Goal: Task Accomplishment & Management: Complete application form

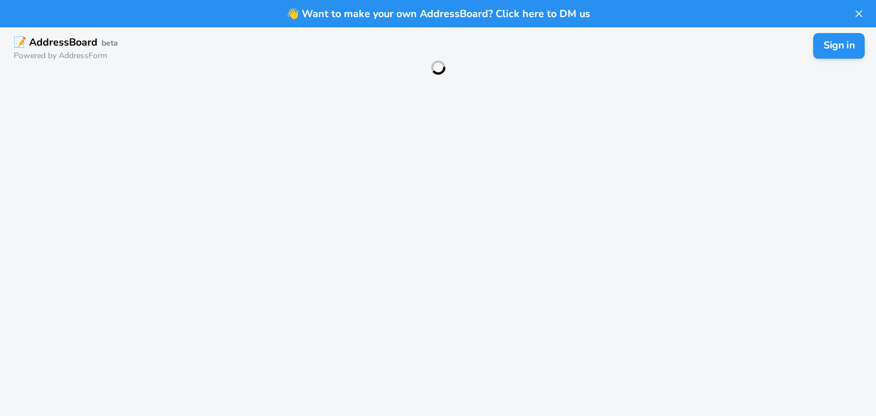
click at [831, 42] on button "Sign in" at bounding box center [838, 46] width 51 height 26
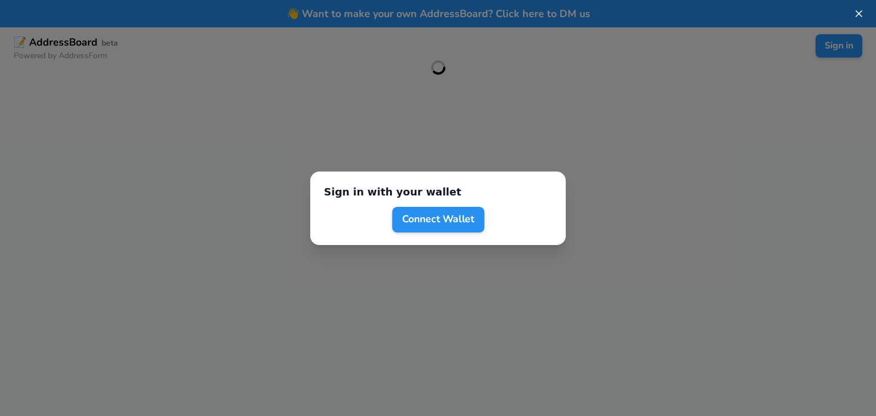
click at [458, 219] on button "Connect Wallet" at bounding box center [438, 219] width 92 height 26
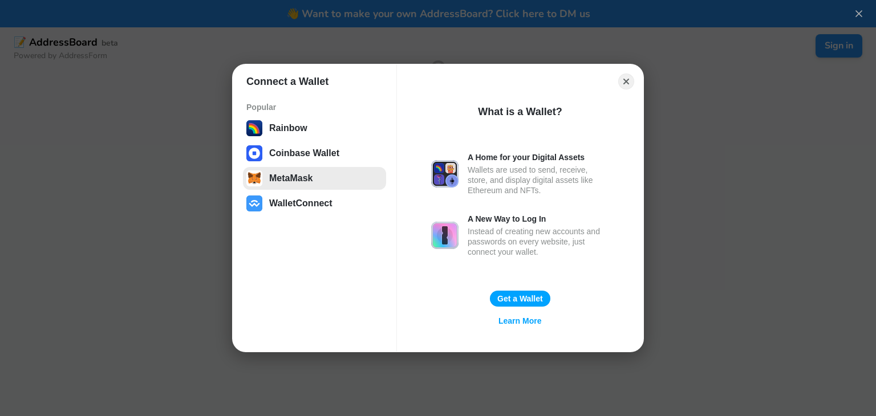
click at [291, 178] on button "MetaMask" at bounding box center [314, 178] width 143 height 23
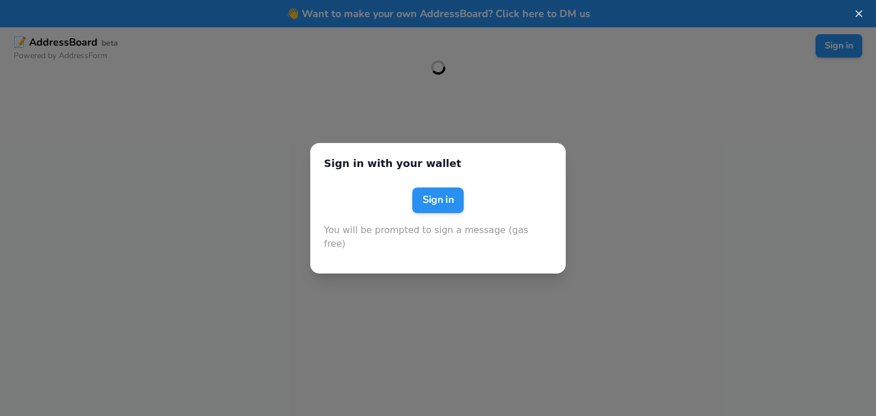
click at [439, 208] on button "Sign in" at bounding box center [437, 200] width 51 height 26
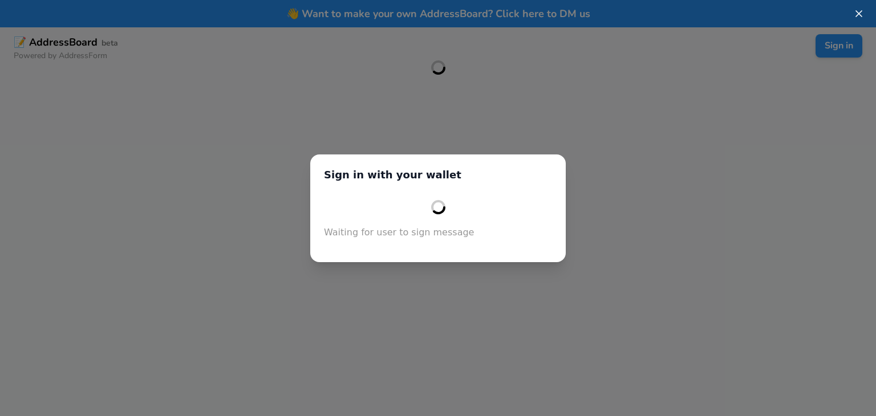
click at [846, 130] on div "Sign in with your wallet Waiting for user to sign message" at bounding box center [438, 208] width 876 height 416
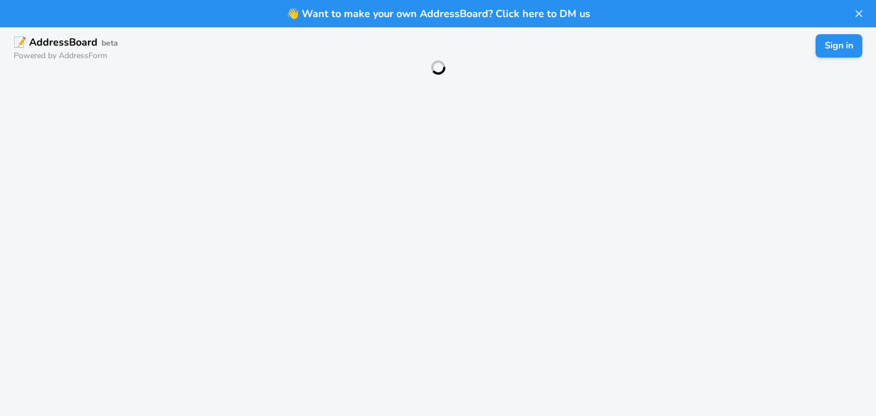
click at [828, 100] on div "👋 Want to make your own AddressBoard? Click here to DM us 📝 AddressBoard beta P…" at bounding box center [438, 208] width 876 height 416
click at [837, 43] on button "Sign in" at bounding box center [838, 46] width 51 height 26
